Goal: Information Seeking & Learning: Learn about a topic

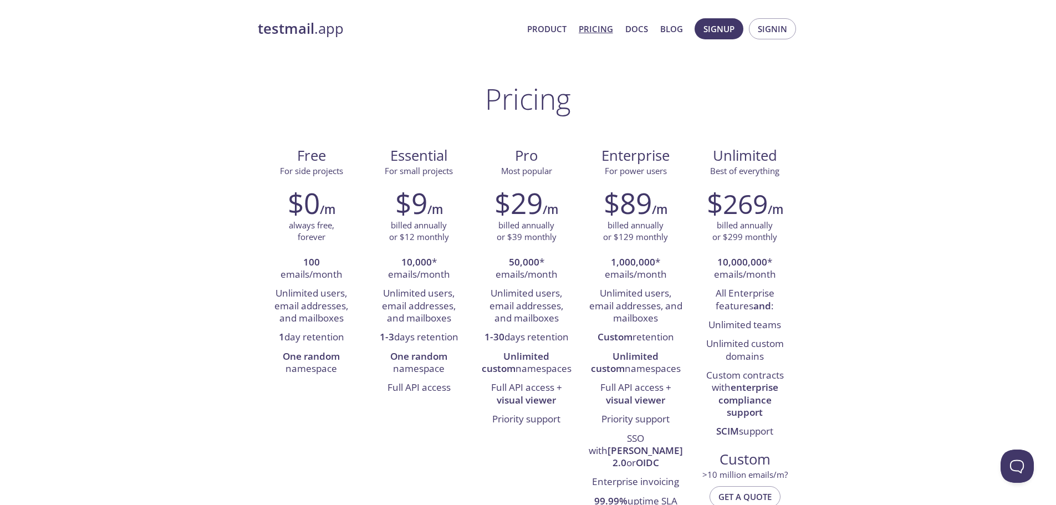
click at [312, 265] on strong "100" at bounding box center [311, 262] width 17 height 13
drag, startPoint x: 272, startPoint y: 294, endPoint x: 340, endPoint y: 392, distance: 119.3
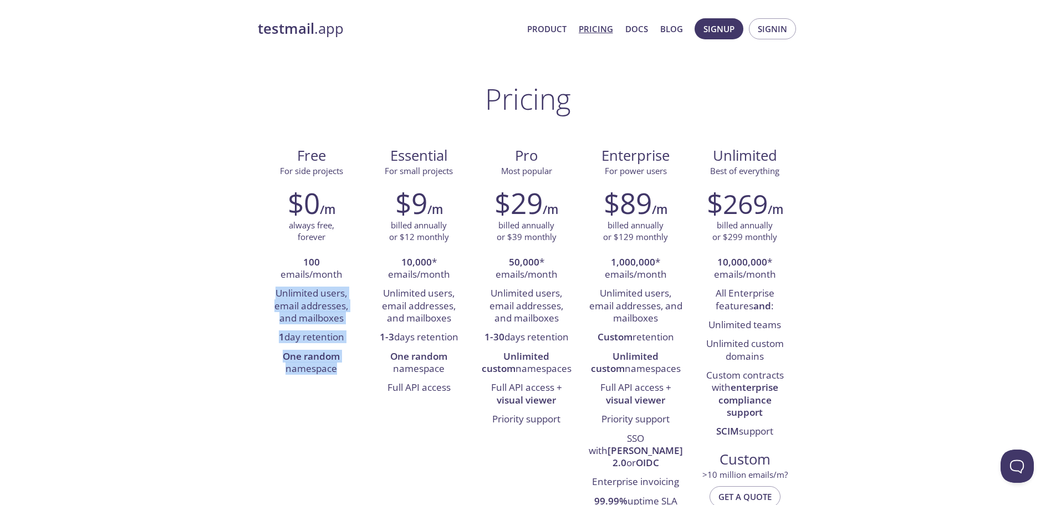
click at [340, 392] on div "Free For side projects $0 /m always free, forever 100 emails/month Unlimited us…" at bounding box center [528, 337] width 541 height 400
click at [328, 390] on div "Free For side projects $0 /m always free, forever 100 emails/month Unlimited us…" at bounding box center [528, 337] width 541 height 400
drag, startPoint x: 279, startPoint y: 355, endPoint x: 358, endPoint y: 377, distance: 81.2
click at [354, 377] on li "One random namespace" at bounding box center [311, 364] width 91 height 32
click at [403, 376] on li "One random namespace" at bounding box center [419, 364] width 91 height 32
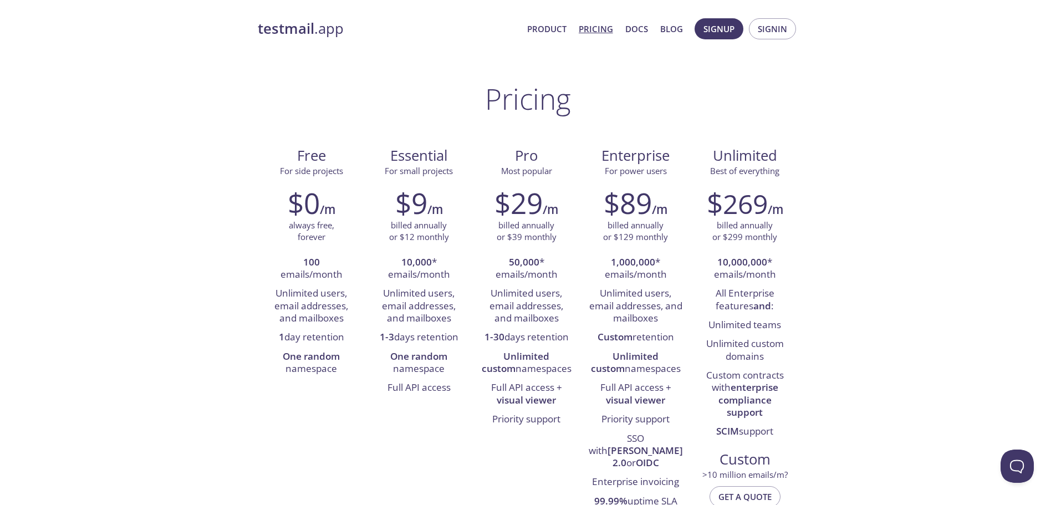
drag, startPoint x: 464, startPoint y: 89, endPoint x: 857, endPoint y: 466, distance: 544.6
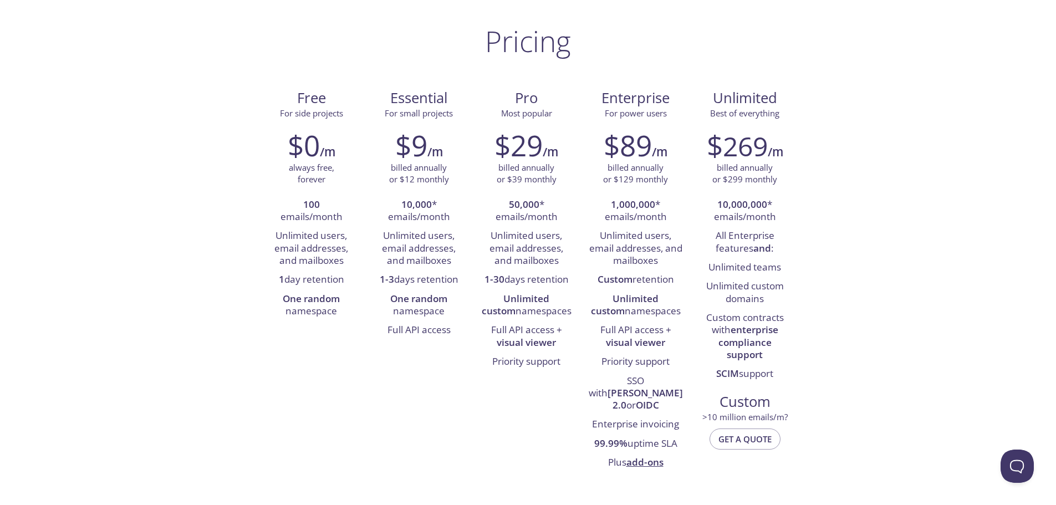
scroll to position [166, 0]
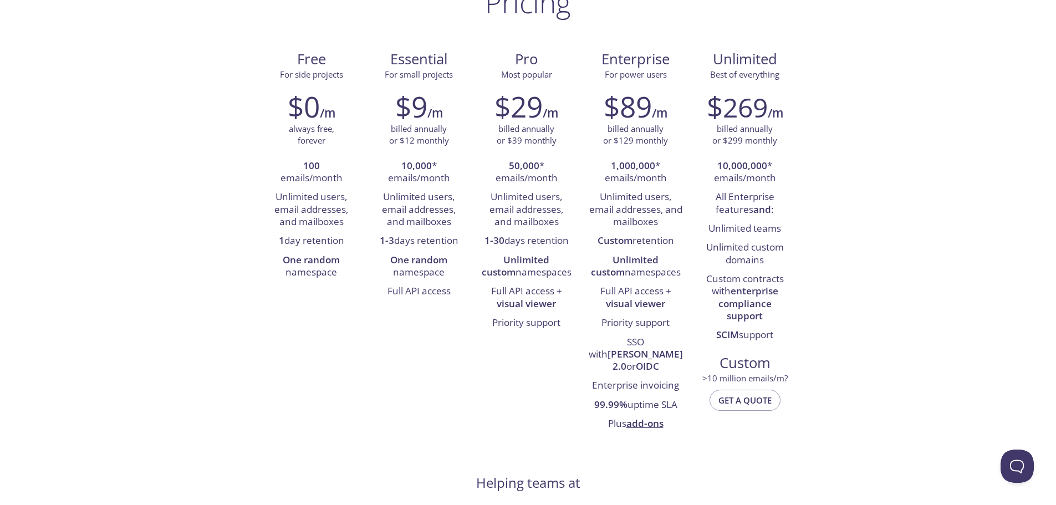
scroll to position [0, 0]
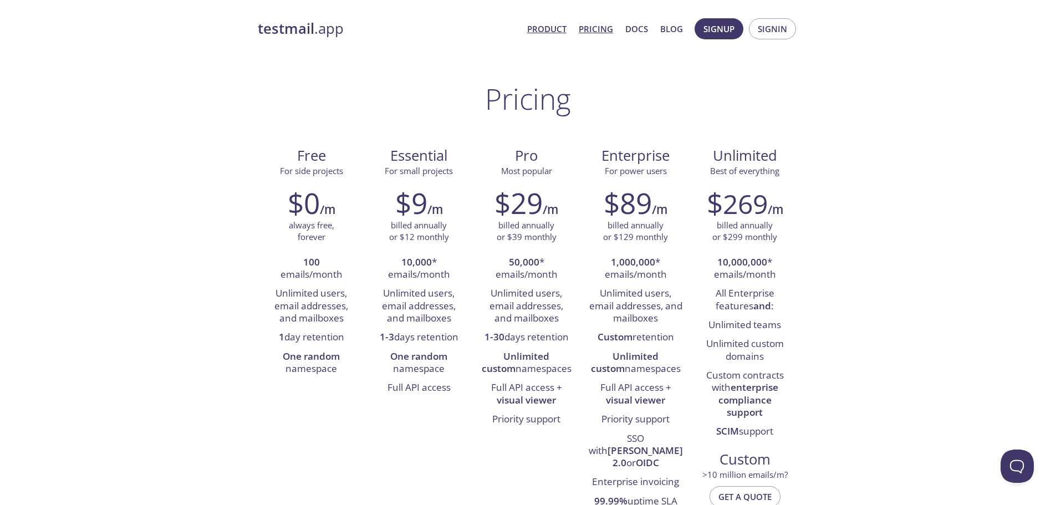
click at [555, 27] on link "Product" at bounding box center [546, 29] width 39 height 14
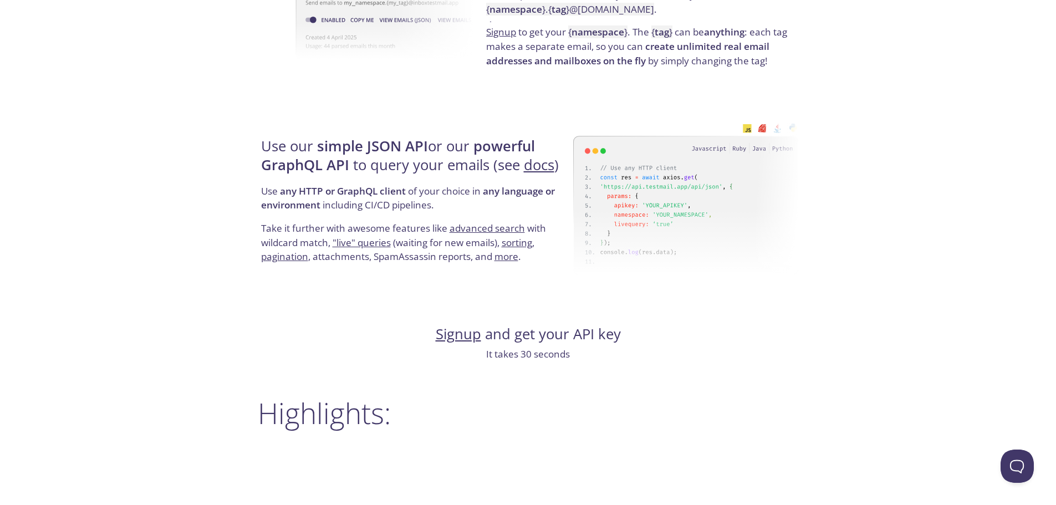
scroll to position [996, 0]
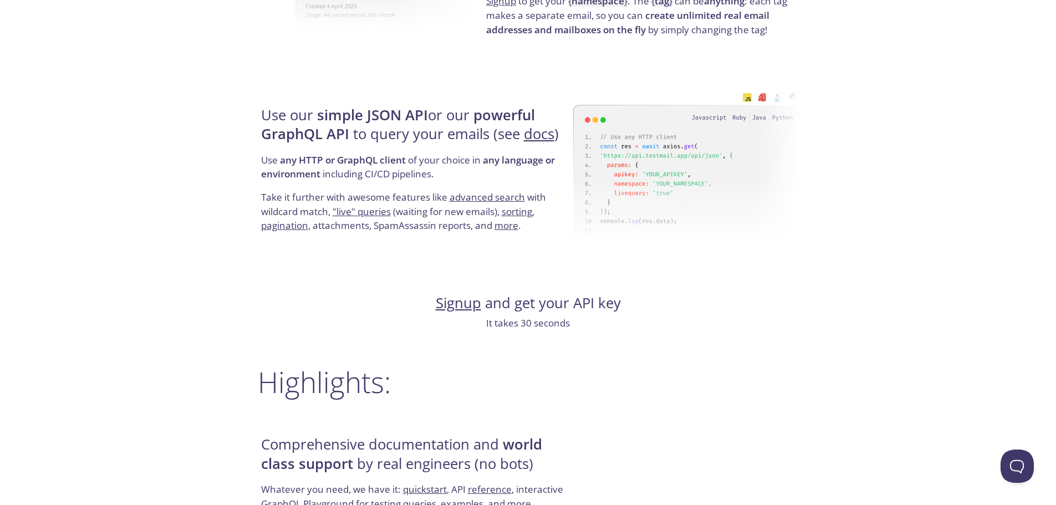
drag, startPoint x: 364, startPoint y: 213, endPoint x: 348, endPoint y: 210, distance: 16.9
click at [348, 210] on link ""live" queries" at bounding box center [362, 211] width 58 height 13
click at [909, 336] on div "testmail .app Product Pricing Docs Blog Signup Signin Simple email testing Love…" at bounding box center [528, 319] width 1056 height 2606
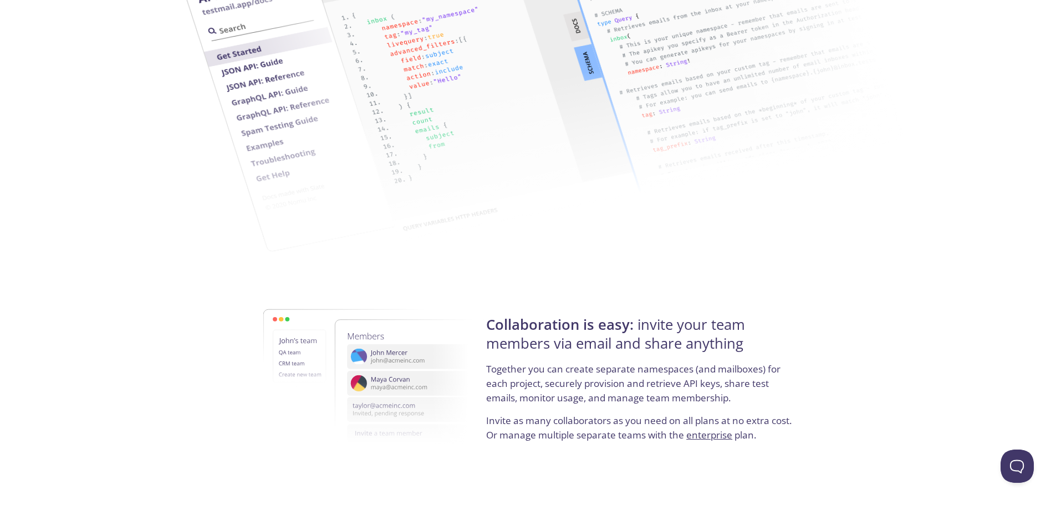
scroll to position [1772, 0]
